Goal: Information Seeking & Learning: Learn about a topic

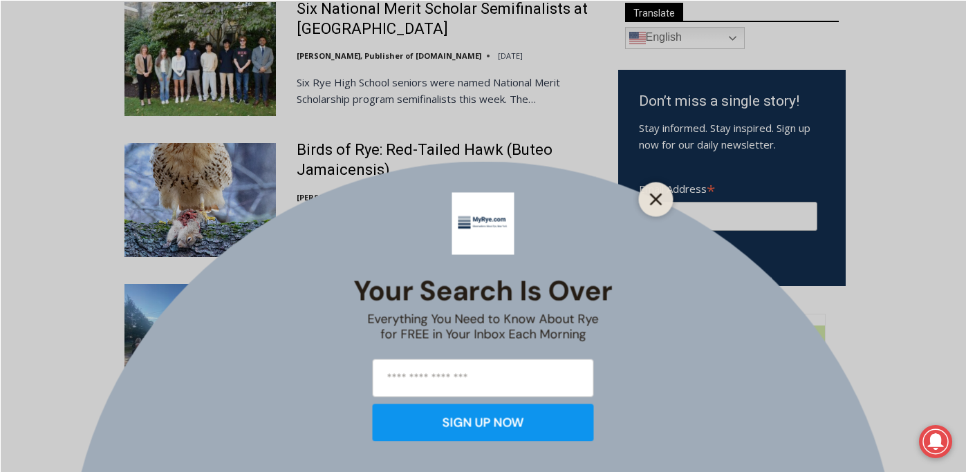
click at [658, 197] on line "Close" at bounding box center [655, 199] width 10 height 10
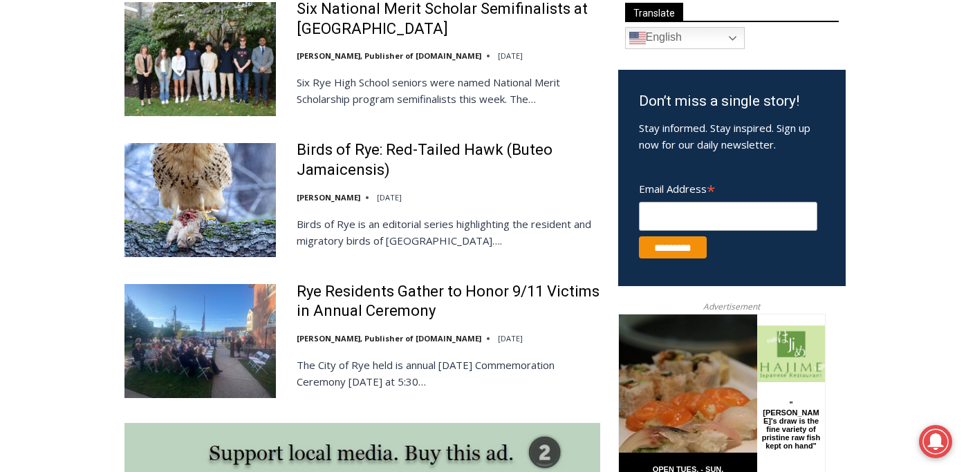
click at [193, 374] on img at bounding box center [199, 340] width 151 height 113
